Goal: Task Accomplishment & Management: Manage account settings

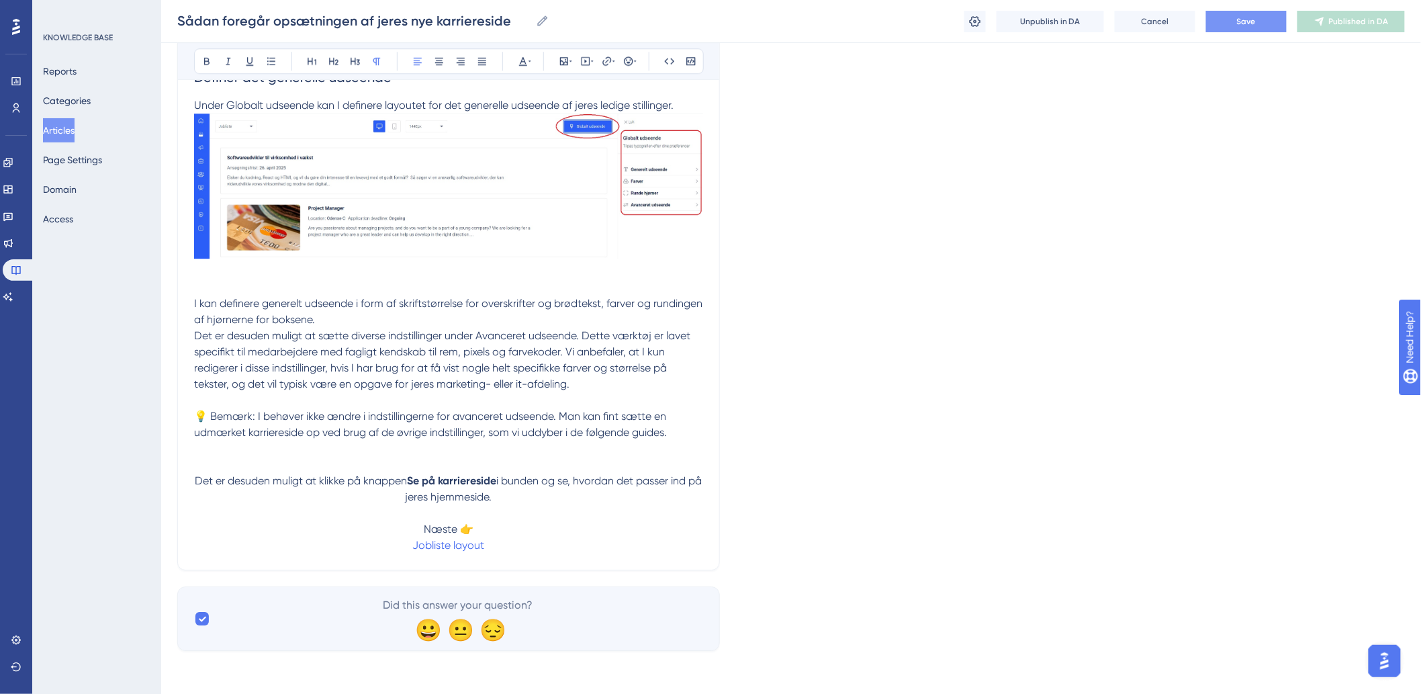
click at [1244, 13] on button "Save" at bounding box center [1246, 21] width 81 height 21
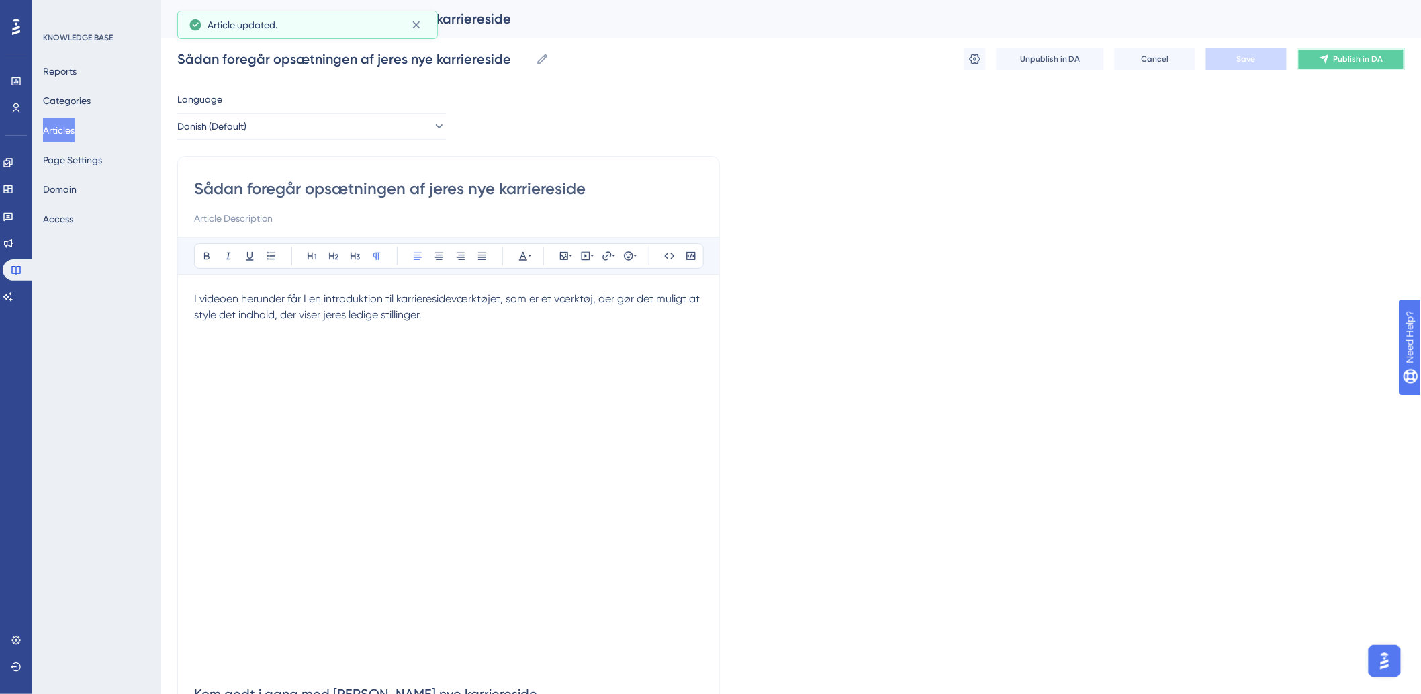
click at [1341, 57] on span "Publish in DA" at bounding box center [1359, 59] width 50 height 11
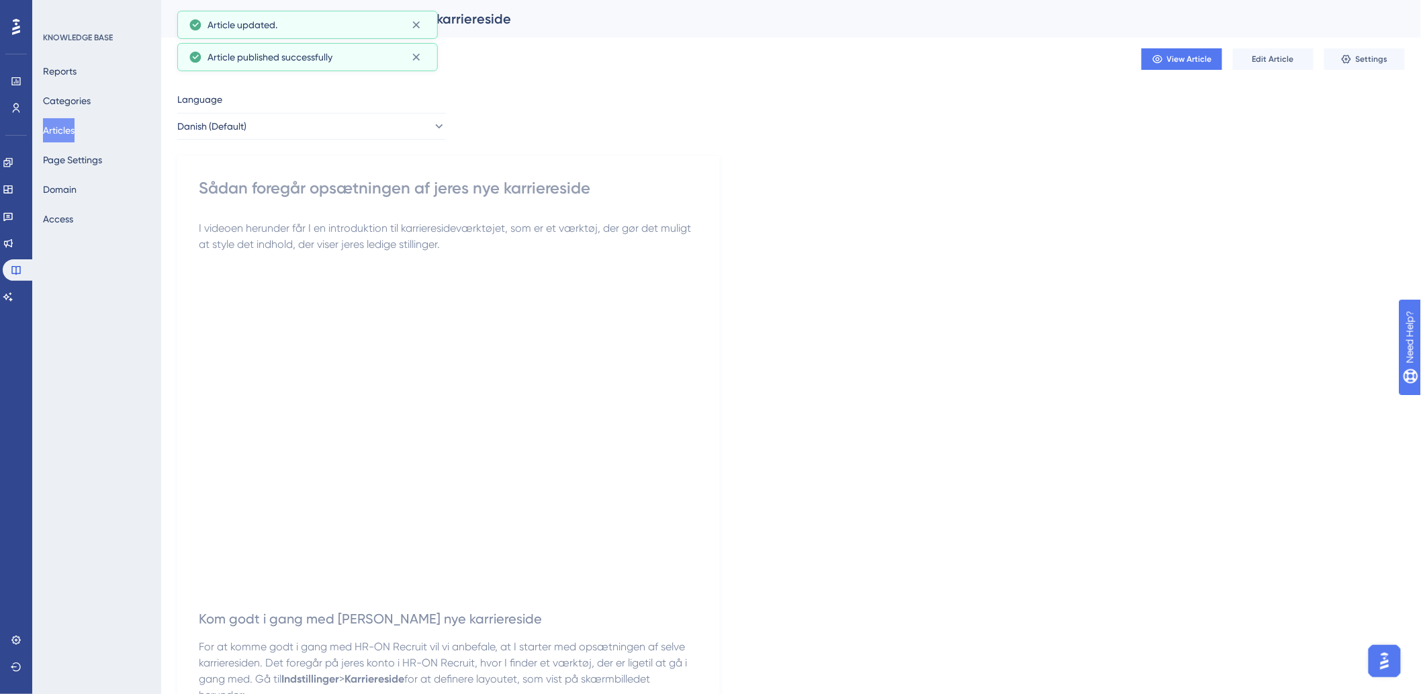
click at [67, 126] on button "Articles" at bounding box center [59, 130] width 32 height 24
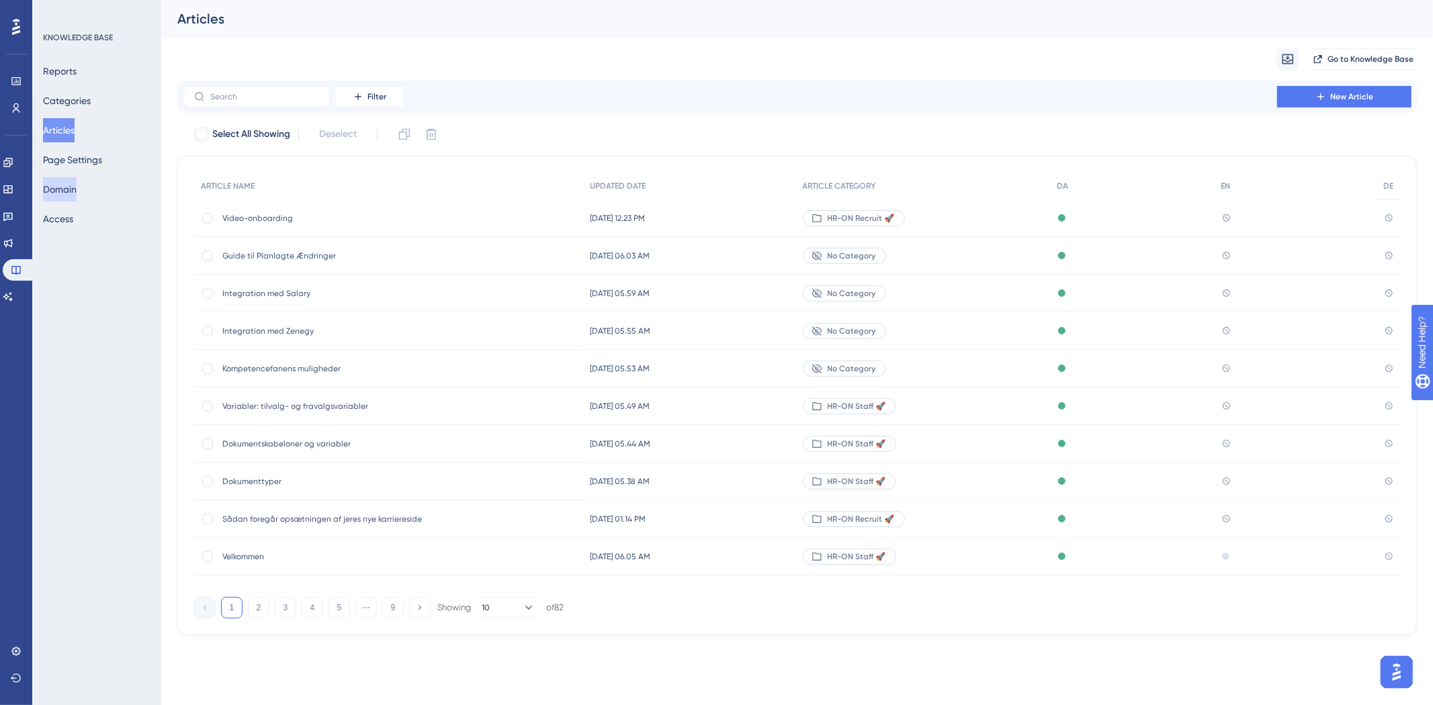
click at [69, 190] on button "Domain" at bounding box center [60, 189] width 34 height 24
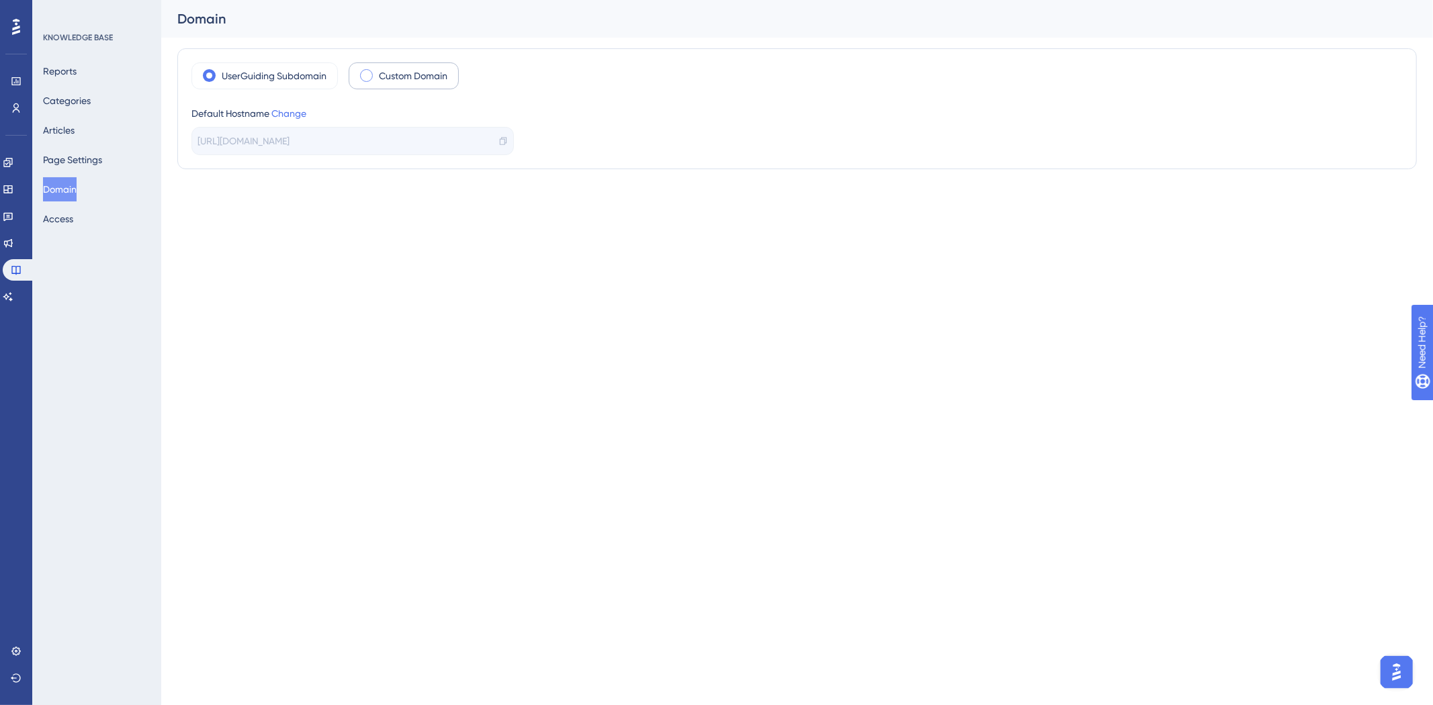
click at [361, 75] on span at bounding box center [366, 75] width 13 height 13
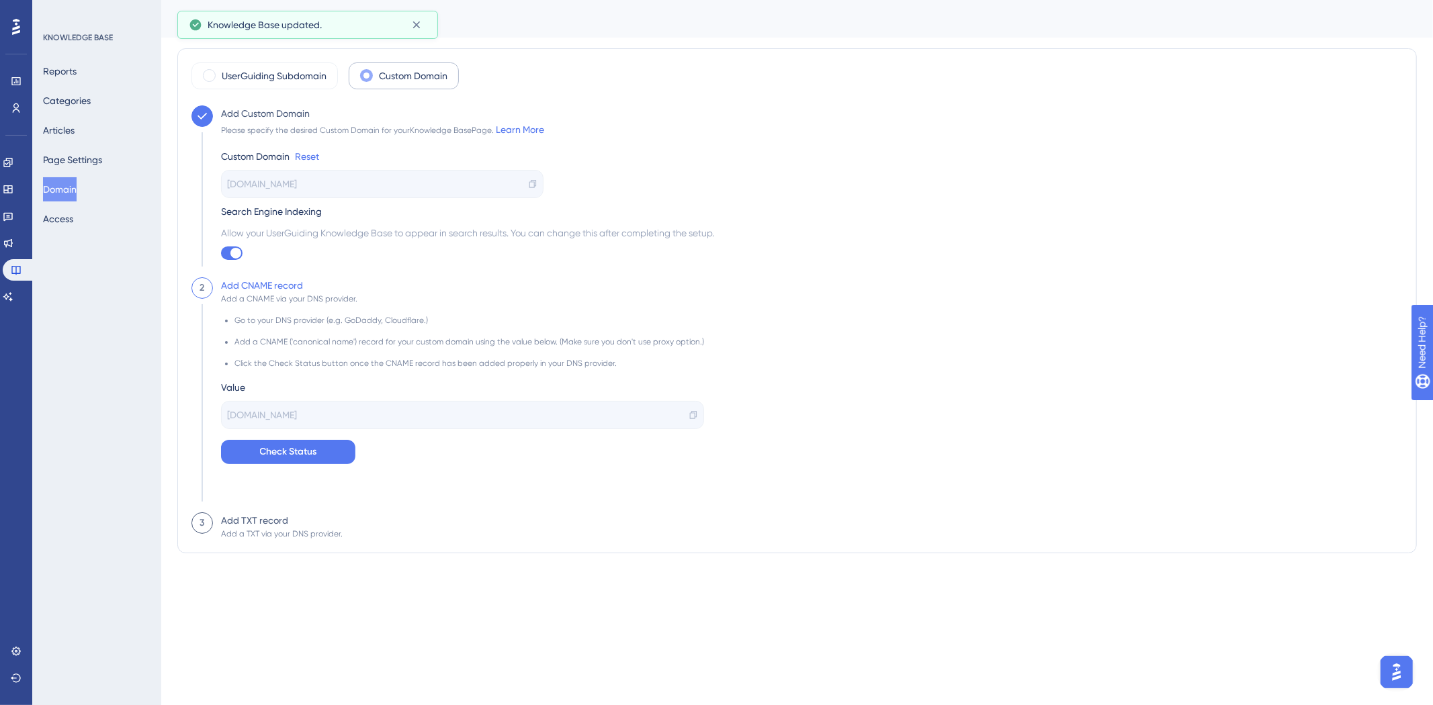
click at [266, 183] on span "[DOMAIN_NAME]" at bounding box center [262, 184] width 70 height 16
click at [405, 176] on div "[DOMAIN_NAME]" at bounding box center [382, 184] width 322 height 28
click at [532, 184] on icon at bounding box center [532, 183] width 9 height 9
drag, startPoint x: 237, startPoint y: 126, endPoint x: 372, endPoint y: 130, distance: 135.1
click at [372, 130] on div "Please specify the desired Custom Domain for your Knowledge Base Page. Learn Mo…" at bounding box center [382, 130] width 323 height 16
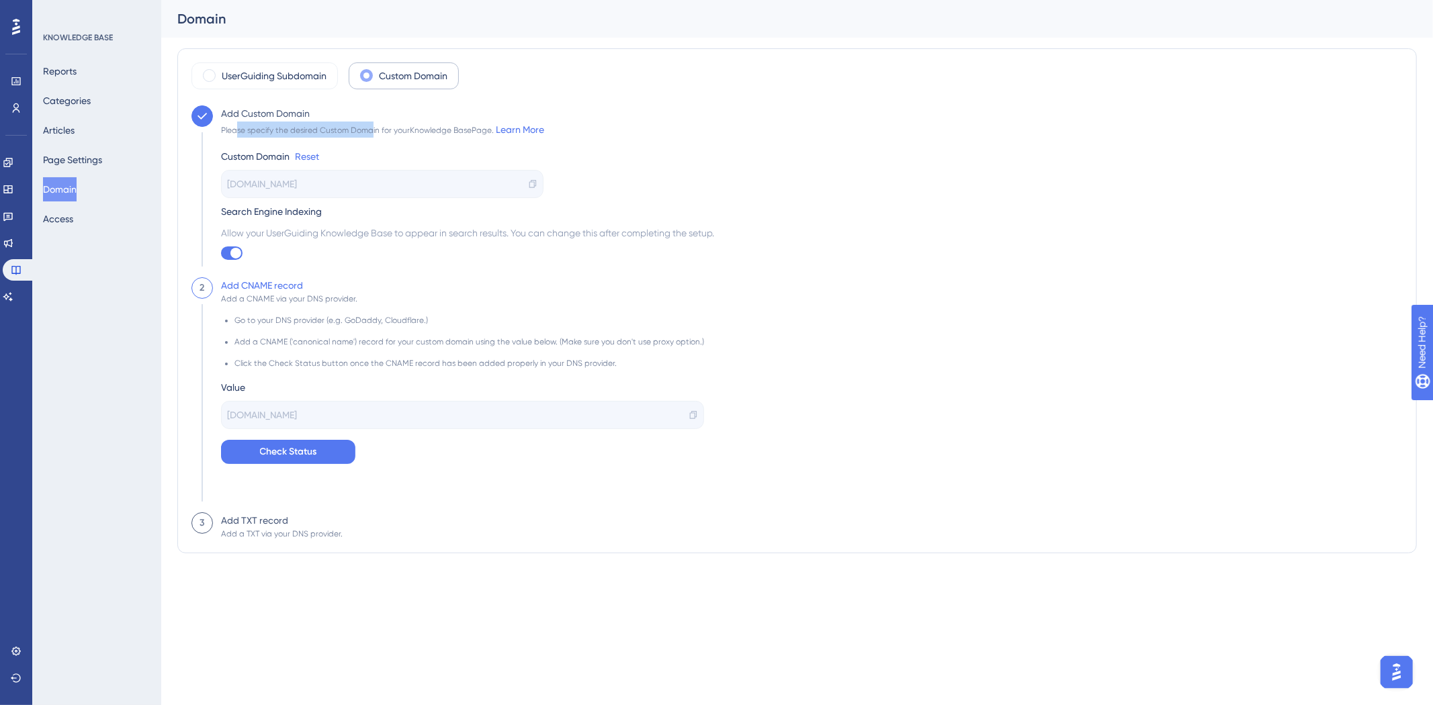
click at [372, 130] on div "Please specify the desired Custom Domain for your Knowledge Base Page. Learn Mo…" at bounding box center [382, 130] width 323 height 16
drag, startPoint x: 292, startPoint y: 129, endPoint x: 445, endPoint y: 130, distance: 153.2
click at [445, 130] on div "Please specify the desired Custom Domain for your Knowledge Base Page. Learn Mo…" at bounding box center [382, 130] width 323 height 16
drag, startPoint x: 347, startPoint y: 135, endPoint x: 425, endPoint y: 132, distance: 78.6
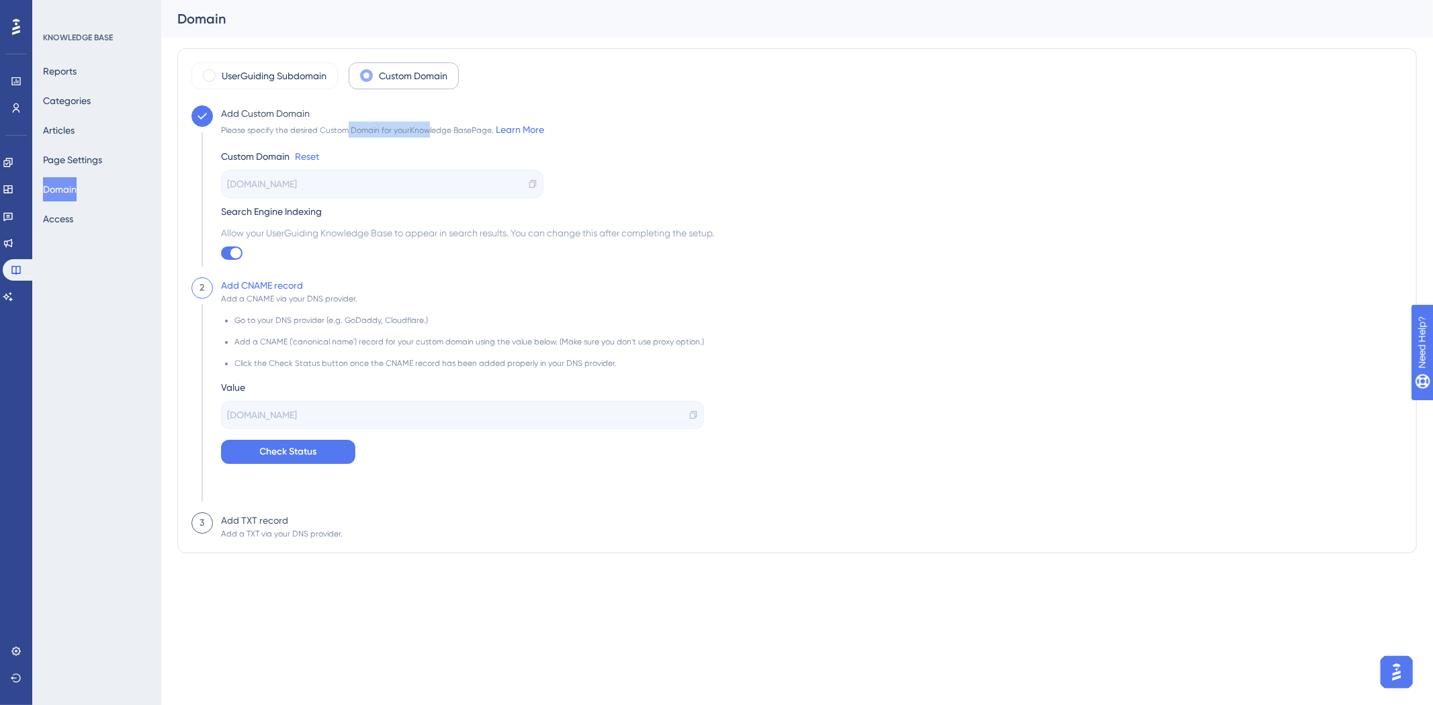
click at [425, 132] on div "Please specify the desired Custom Domain for your Knowledge Base Page. Learn Mo…" at bounding box center [382, 130] width 323 height 16
click at [321, 416] on div "[DOMAIN_NAME]" at bounding box center [462, 415] width 483 height 28
drag, startPoint x: 398, startPoint y: 370, endPoint x: 511, endPoint y: 369, distance: 113.5
click at [511, 369] on div "Go to your DNS provider (e.g. GoDaddy, Cloudflare.) Add a CNAME ('canonical nam…" at bounding box center [462, 384] width 483 height 160
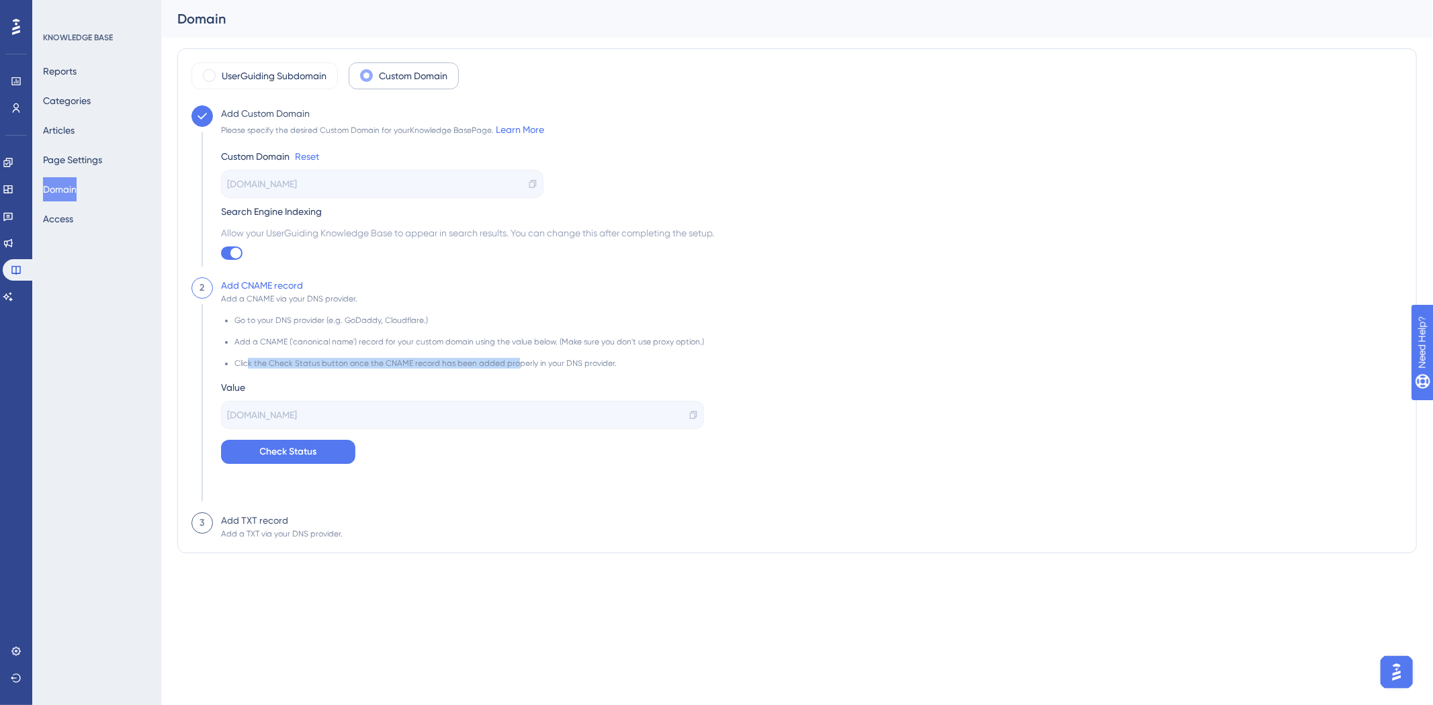
click at [511, 369] on div "Go to your DNS provider (e.g. GoDaddy, Cloudflare.) Add a CNAME ('canonical nam…" at bounding box center [462, 384] width 483 height 160
drag, startPoint x: 365, startPoint y: 369, endPoint x: 632, endPoint y: 356, distance: 267.0
click at [632, 356] on div "Go to your DNS provider (e.g. GoDaddy, Cloudflare.) Add a CNAME ('canonical nam…" at bounding box center [462, 384] width 483 height 160
click at [632, 355] on li "Add a CNAME ('canonical name') record for your custom domain using the value be…" at bounding box center [469, 347] width 470 height 21
click at [204, 81] on div "UserGuiding Subdomain" at bounding box center [264, 75] width 146 height 27
